Goal: Transaction & Acquisition: Purchase product/service

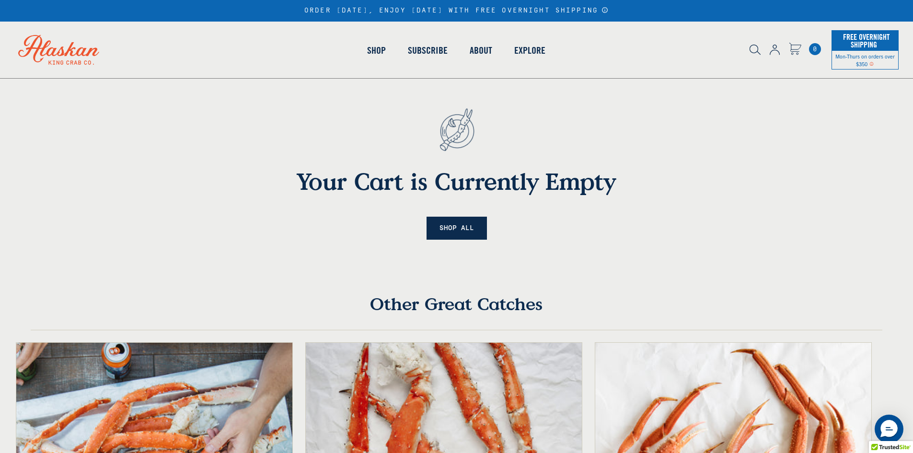
click at [448, 224] on link "Shop All" at bounding box center [457, 228] width 60 height 23
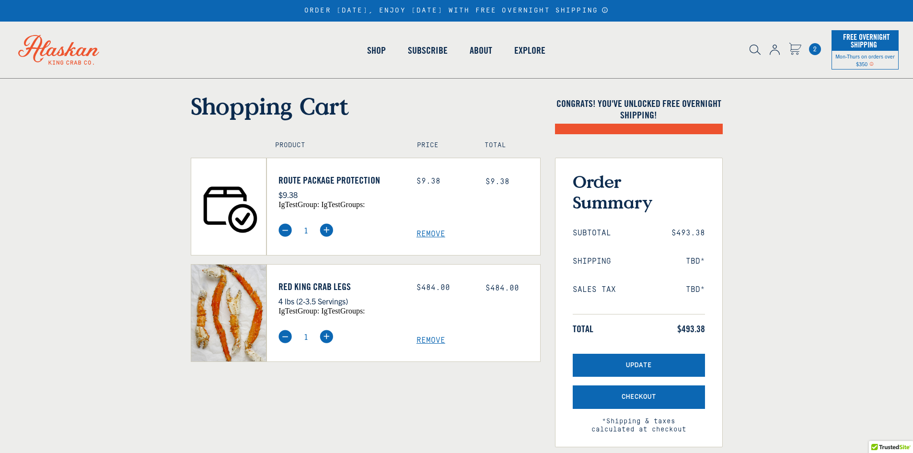
select select "40826592231503"
select select "40826730905679"
select select "40826592231503"
select select "40826730905679"
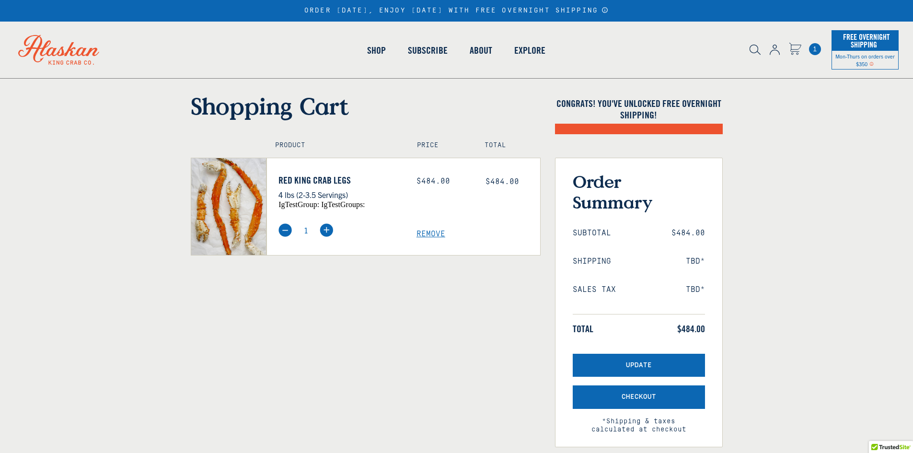
select select "40826592231503"
select select "40826730905679"
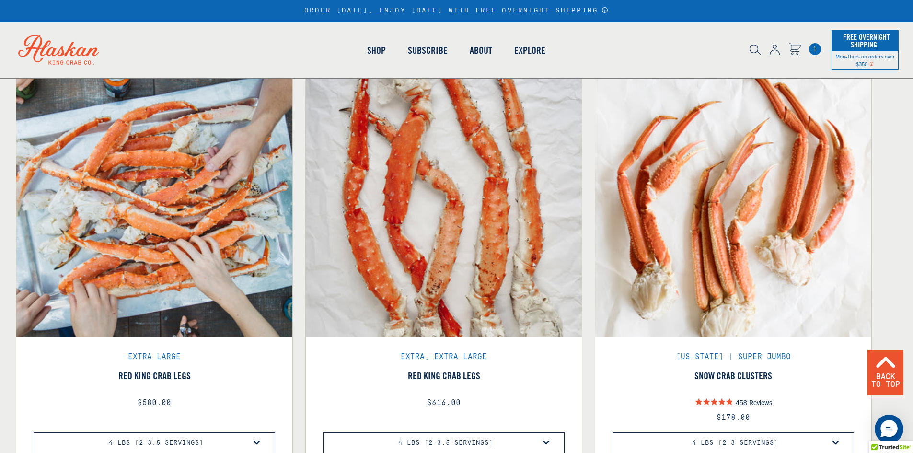
scroll to position [671, 0]
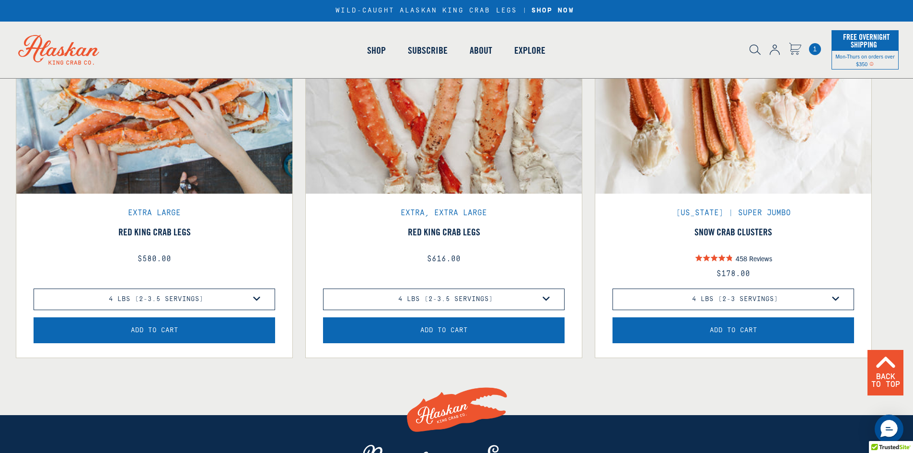
click at [435, 333] on span "Add to Cart" at bounding box center [443, 331] width 47 height 8
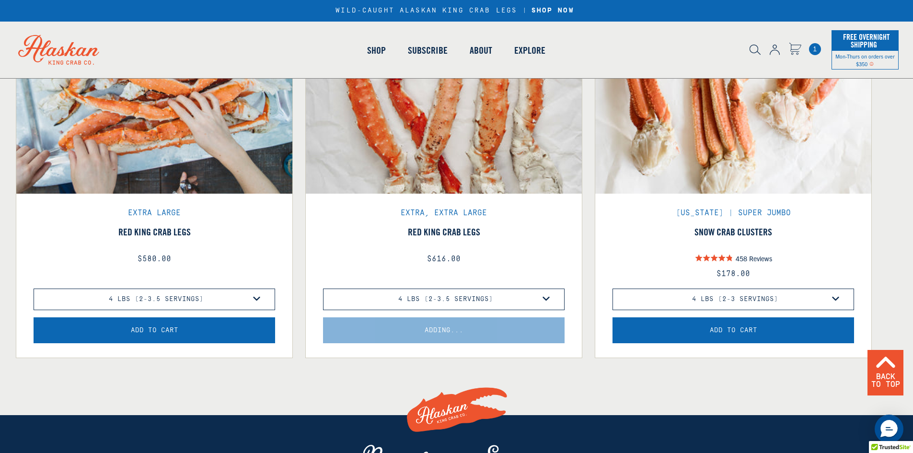
click at [435, 333] on div "Adding..." at bounding box center [444, 337] width 276 height 40
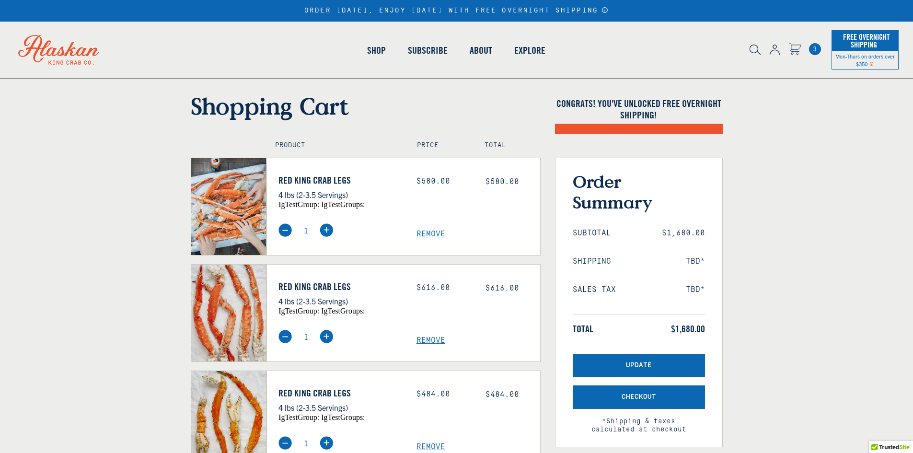
select select "40826592231503"
select select "40826730905679"
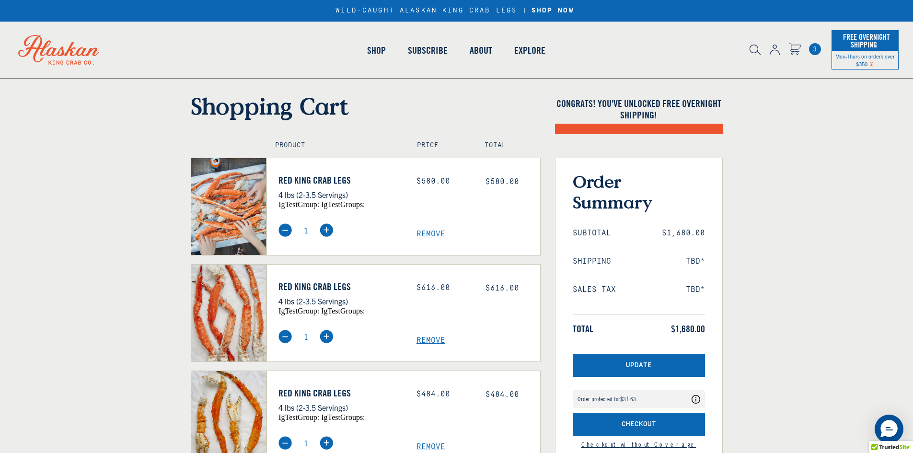
scroll to position [36, 0]
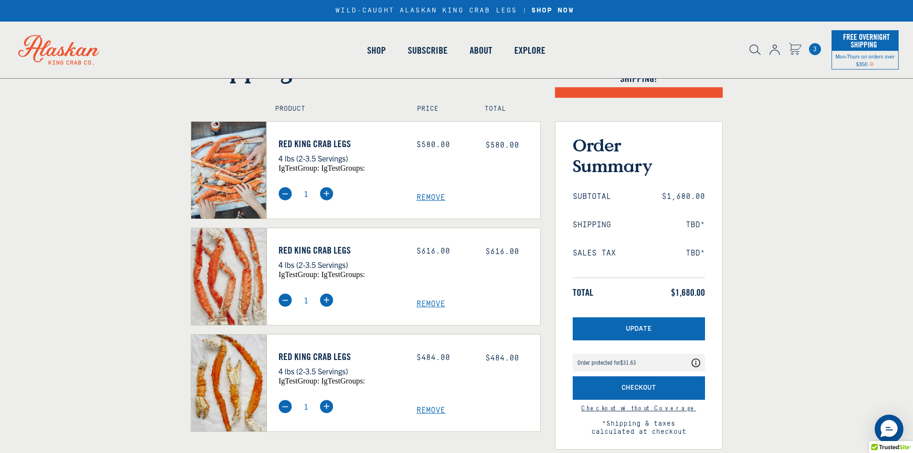
click at [425, 236] on div "Product Price Total Red King Crab Legs 4 lbs (2-3.5 Servings) igTestGroup: igTe…" at bounding box center [366, 373] width 364 height 537
click at [425, 219] on div "Red King Crab Legs 4 lbs (2-3.5 Servings) igTestGroup: igTestGroups: Price:" at bounding box center [404, 170] width 274 height 98
click at [427, 150] on div "Price: $580.00" at bounding box center [444, 144] width 55 height 9
click at [434, 300] on span "Remove" at bounding box center [479, 304] width 124 height 9
click at [432, 193] on span "Remove" at bounding box center [479, 197] width 124 height 9
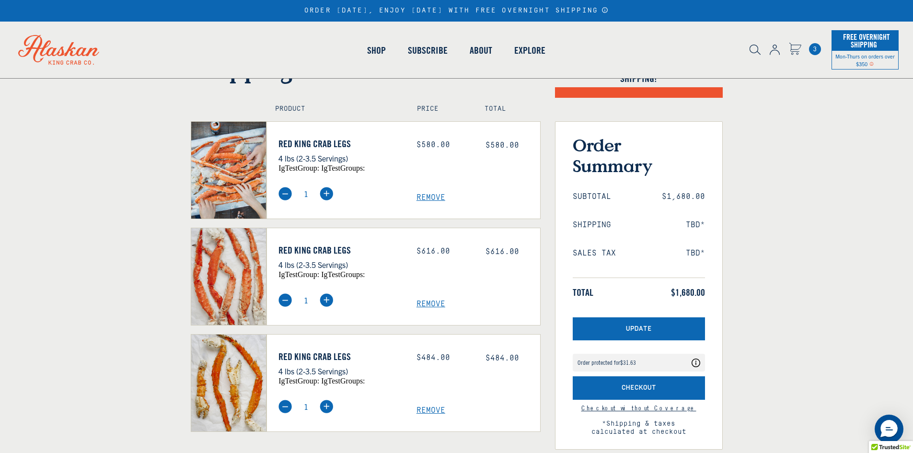
scroll to position [0, 0]
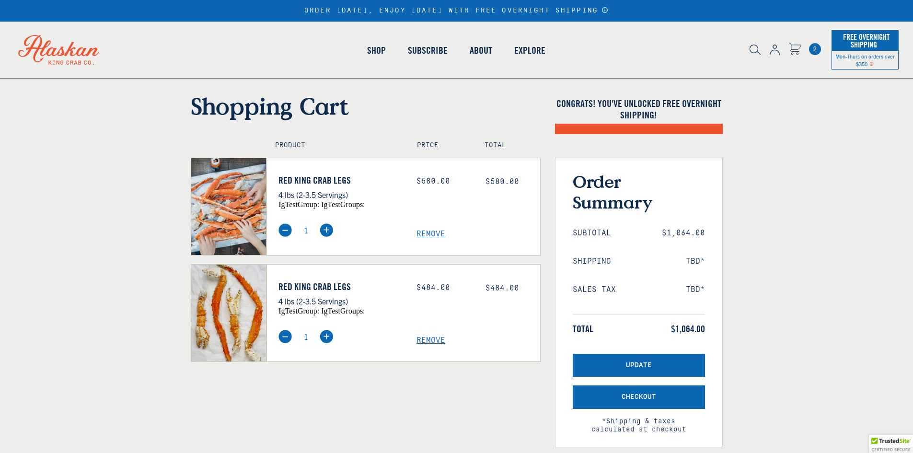
select select "40826592231503"
select select "40826730905679"
